Goal: Use online tool/utility: Use online tool/utility

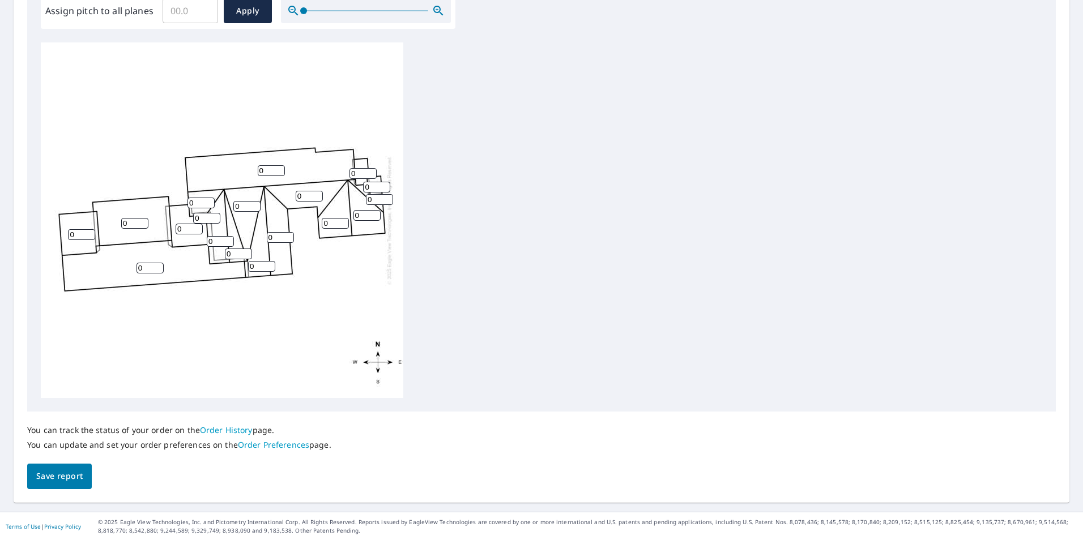
scroll to position [356, 0]
click at [130, 223] on input "0" at bounding box center [134, 223] width 27 height 11
type input "06"
click at [151, 263] on input "0" at bounding box center [150, 267] width 27 height 11
type input "06"
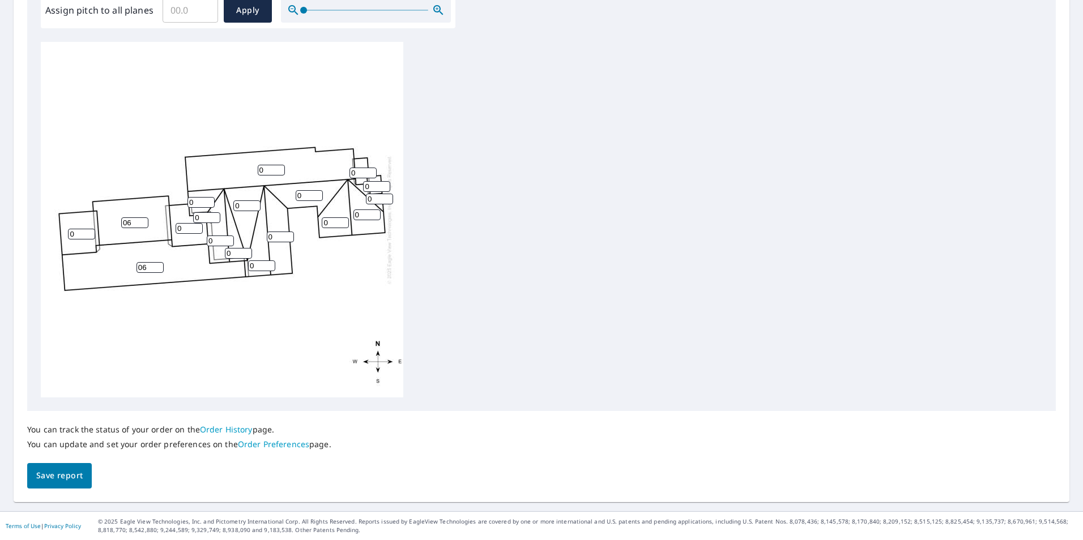
click at [83, 236] on input "0" at bounding box center [81, 234] width 27 height 11
type input "06"
click at [188, 228] on input "0" at bounding box center [189, 228] width 27 height 11
type input "07"
click at [270, 172] on input "0" at bounding box center [271, 170] width 27 height 11
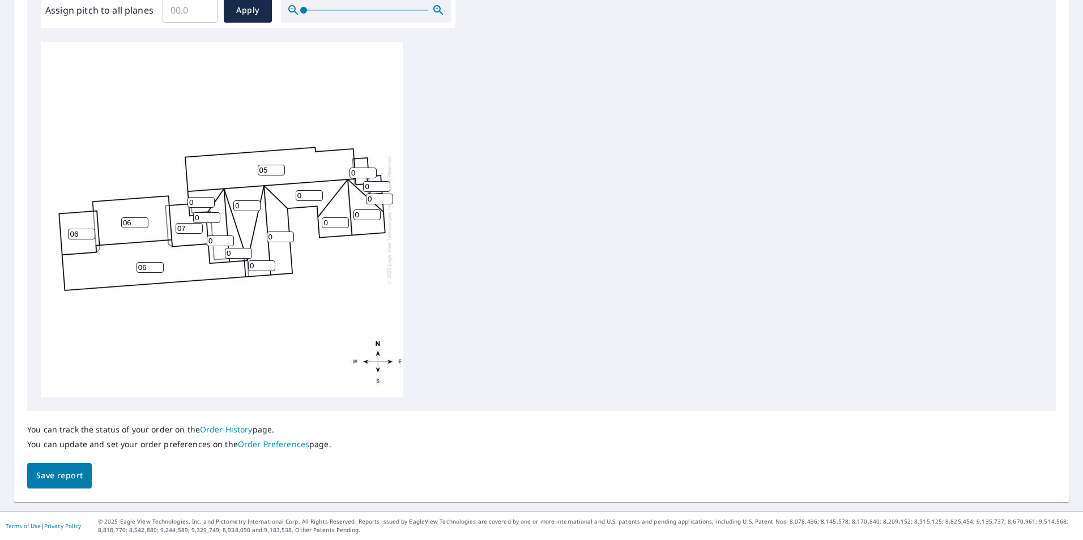
type input "05"
click at [206, 199] on input "1" at bounding box center [201, 202] width 27 height 11
type input "1"
type input "5"
click at [203, 219] on input "0" at bounding box center [206, 217] width 27 height 11
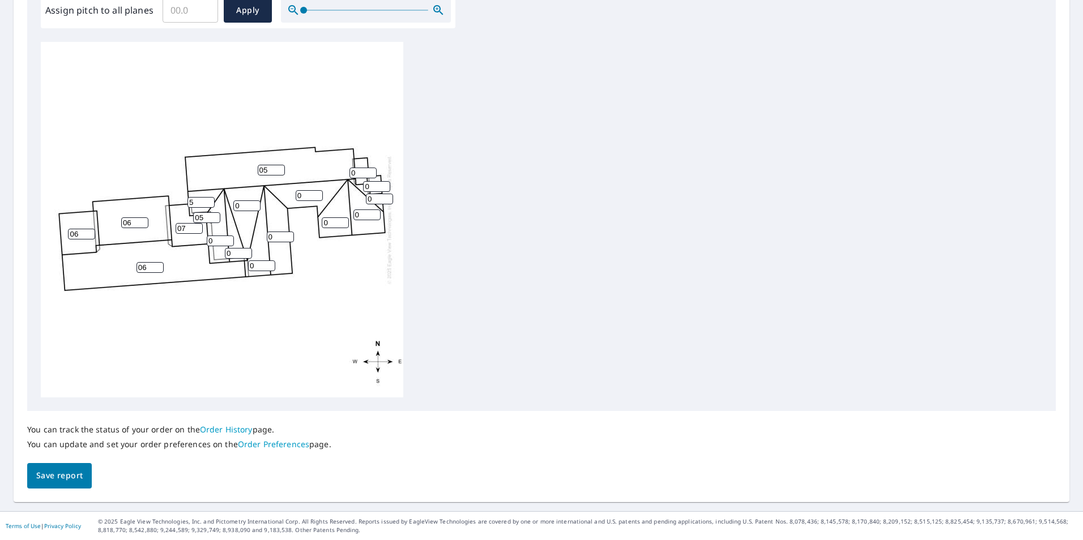
type input "05"
click at [215, 242] on input "0" at bounding box center [220, 241] width 27 height 11
type input "05"
click at [239, 257] on input "0" at bounding box center [238, 253] width 27 height 11
type input "05"
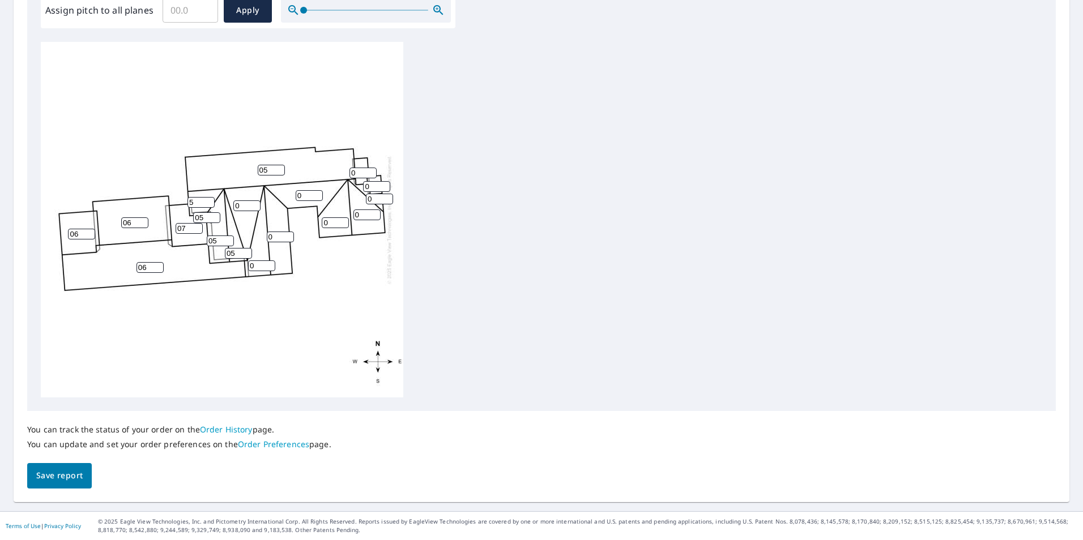
click at [257, 266] on input "0" at bounding box center [261, 266] width 27 height 11
type input "05"
click at [276, 237] on input "0" at bounding box center [280, 237] width 27 height 11
type input "05"
click at [302, 194] on input "0" at bounding box center [309, 195] width 27 height 11
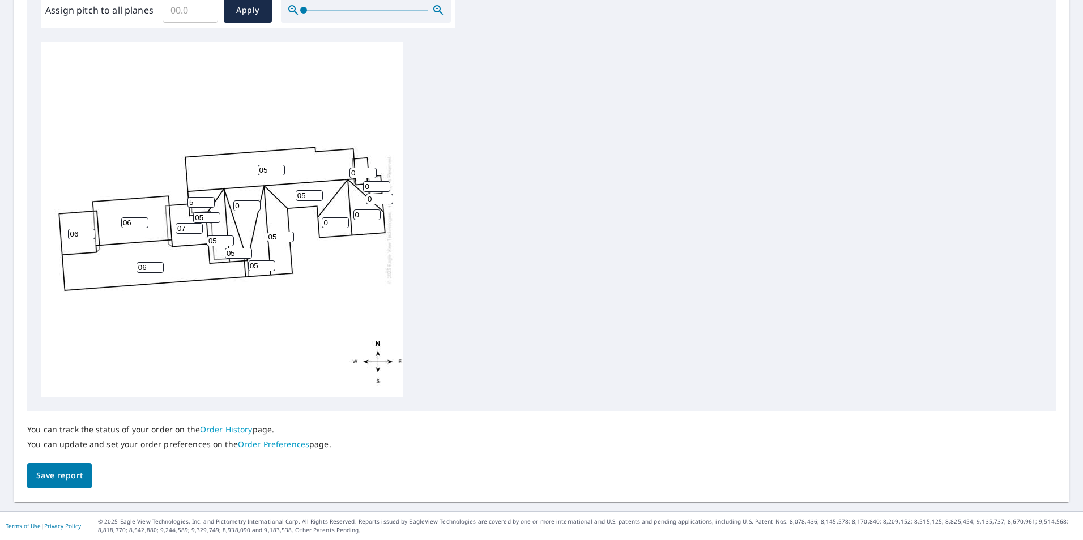
type input "05"
click at [333, 227] on input "0" at bounding box center [335, 223] width 27 height 11
type input "05"
click at [361, 215] on input "0" at bounding box center [367, 215] width 27 height 11
type input "05"
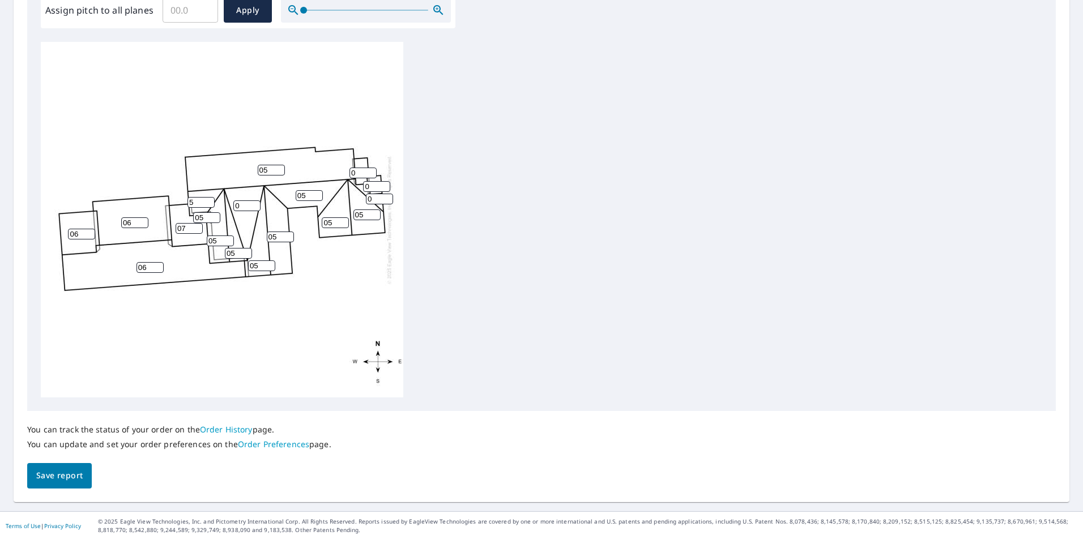
click at [377, 199] on input "0" at bounding box center [379, 199] width 27 height 11
type input "05"
click at [373, 180] on div "06 05 06 05 05 06 07 0 05 05 05 05 05 5 0 05 0 05" at bounding box center [222, 220] width 363 height 356
click at [371, 184] on input "0" at bounding box center [376, 186] width 27 height 11
type input "05"
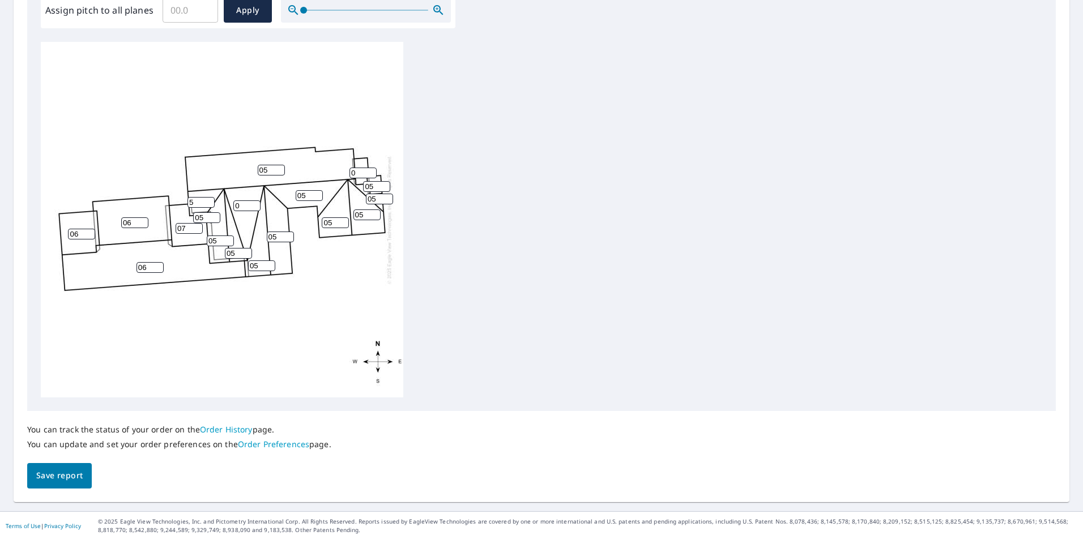
click at [356, 172] on input "0" at bounding box center [363, 173] width 27 height 11
type input "05"
click at [245, 208] on input "0" at bounding box center [246, 206] width 27 height 11
type input "01"
click at [81, 467] on button "Save report" at bounding box center [59, 475] width 65 height 25
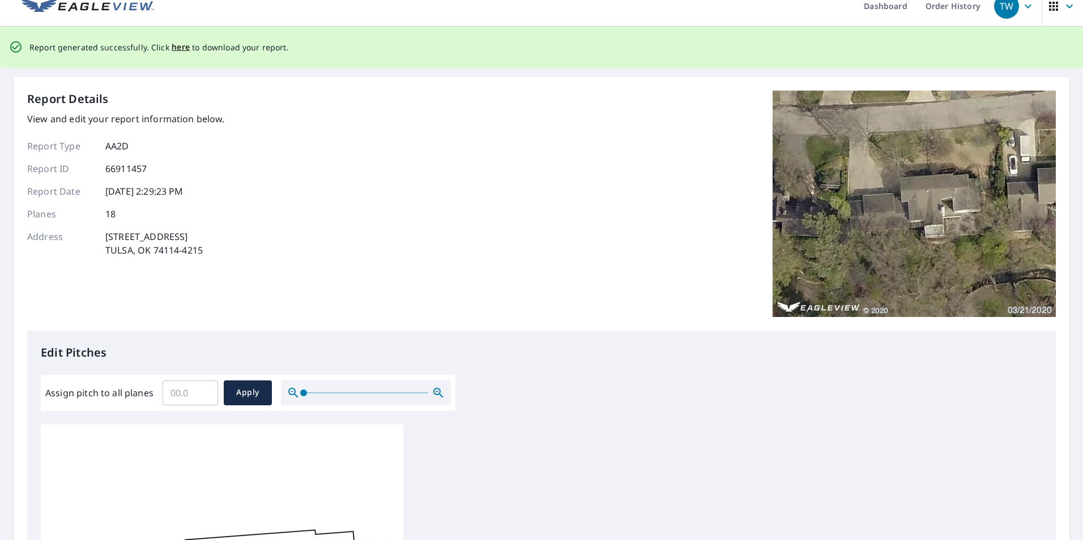
scroll to position [0, 0]
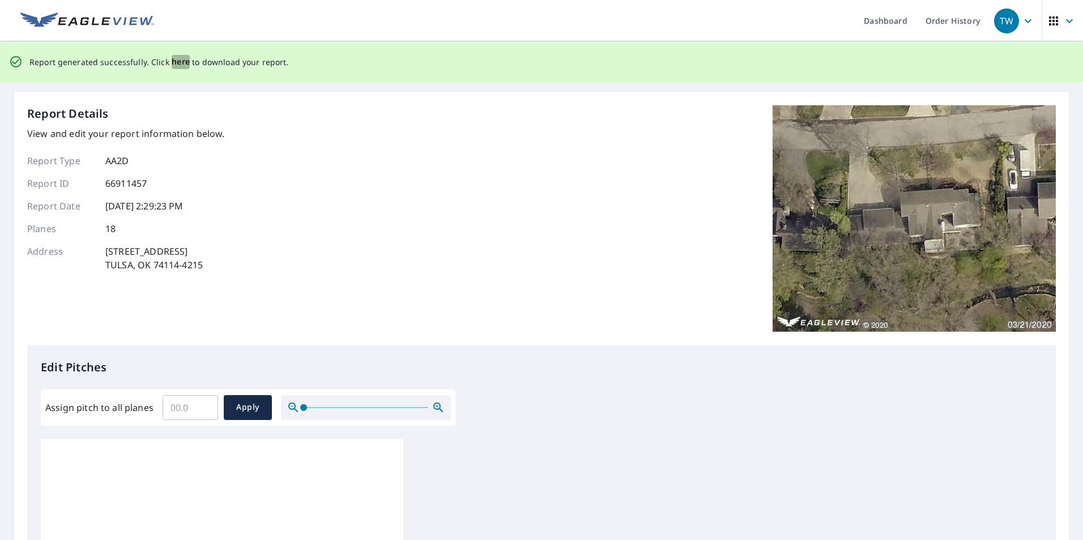
click at [181, 61] on span "here" at bounding box center [181, 62] width 19 height 14
